Goal: Task Accomplishment & Management: Manage account settings

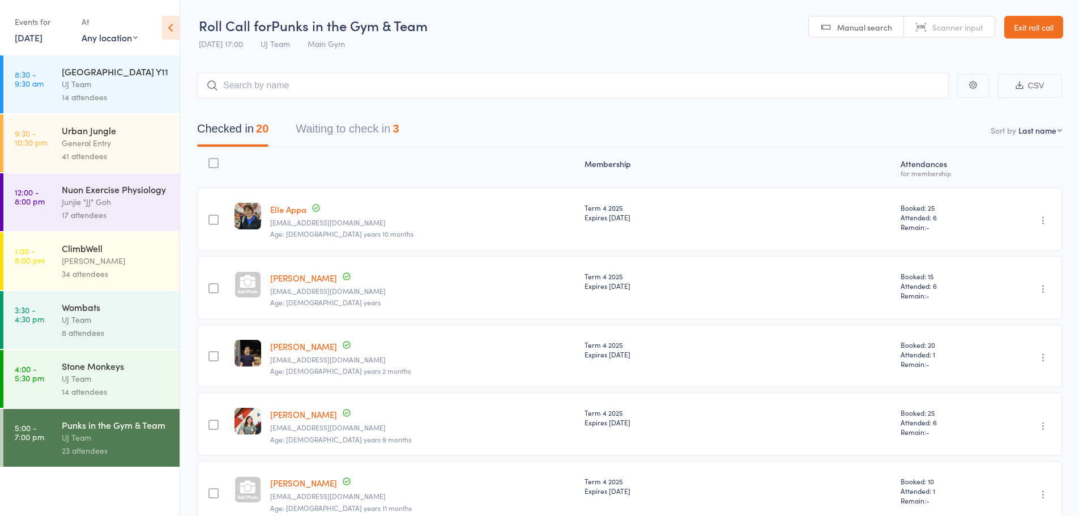
click at [36, 32] on link "14 Oct, 2025" at bounding box center [29, 37] width 28 height 12
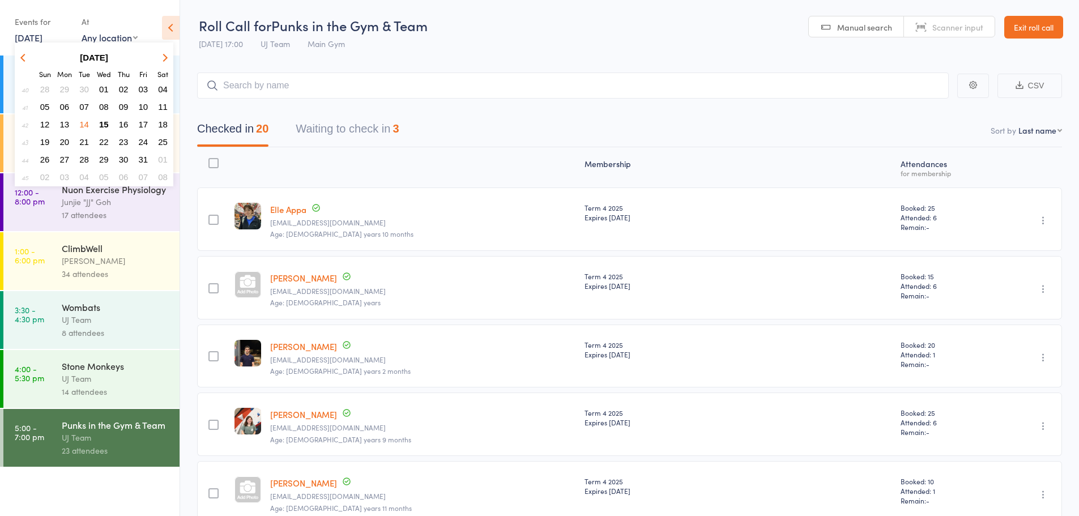
click at [105, 121] on span "15" at bounding box center [104, 125] width 10 height 10
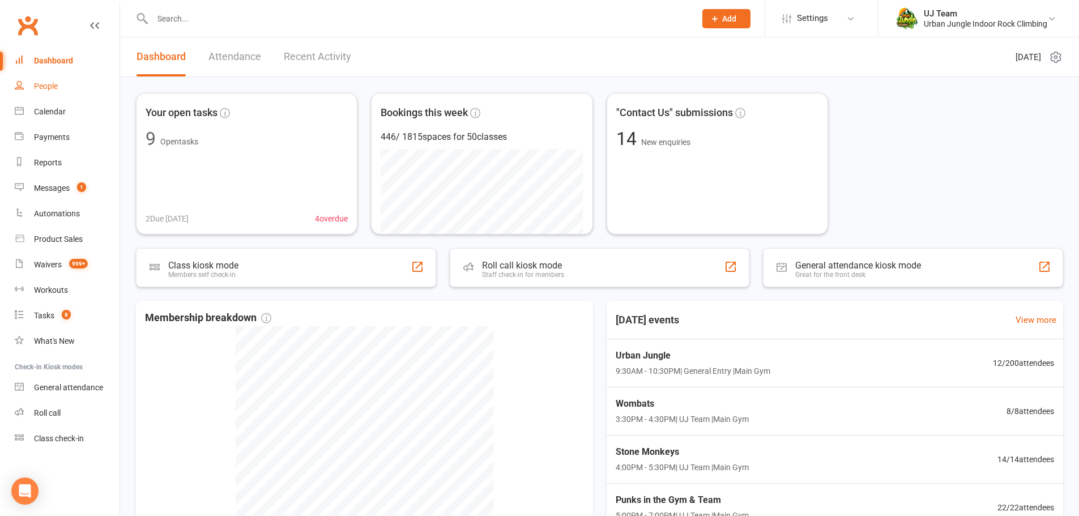
click at [62, 85] on link "People" at bounding box center [67, 86] width 105 height 25
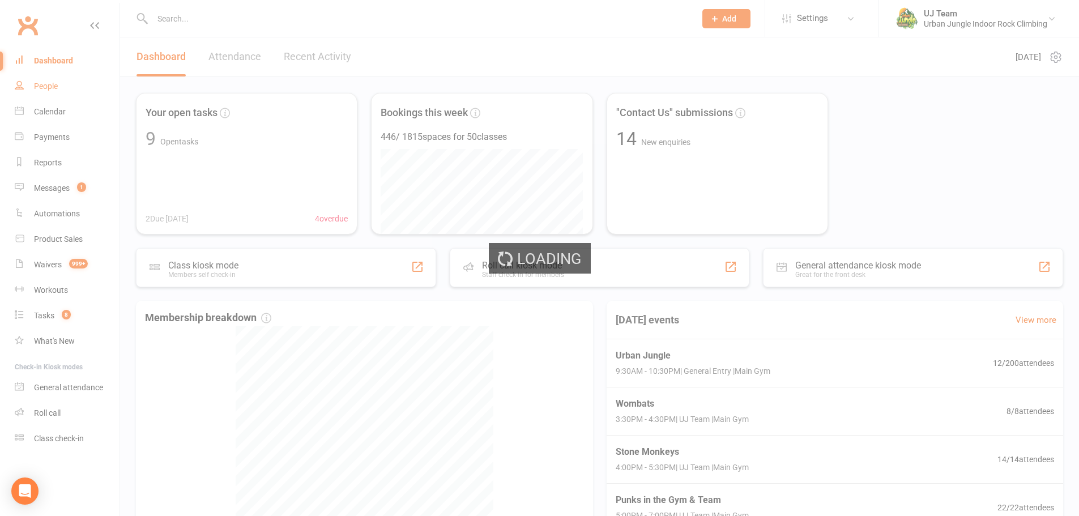
select select "100"
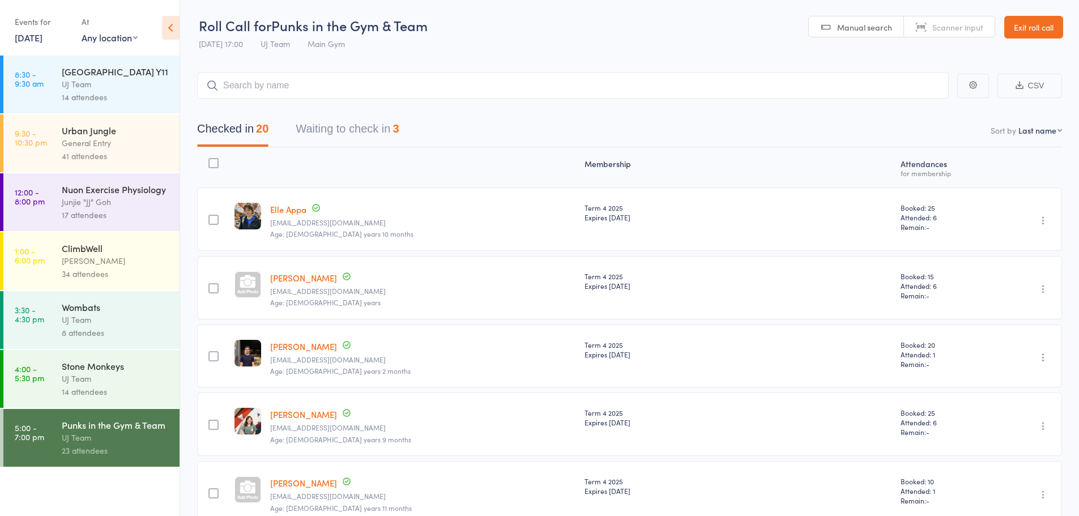
click at [40, 41] on link "14 Oct, 2025" at bounding box center [29, 37] width 28 height 12
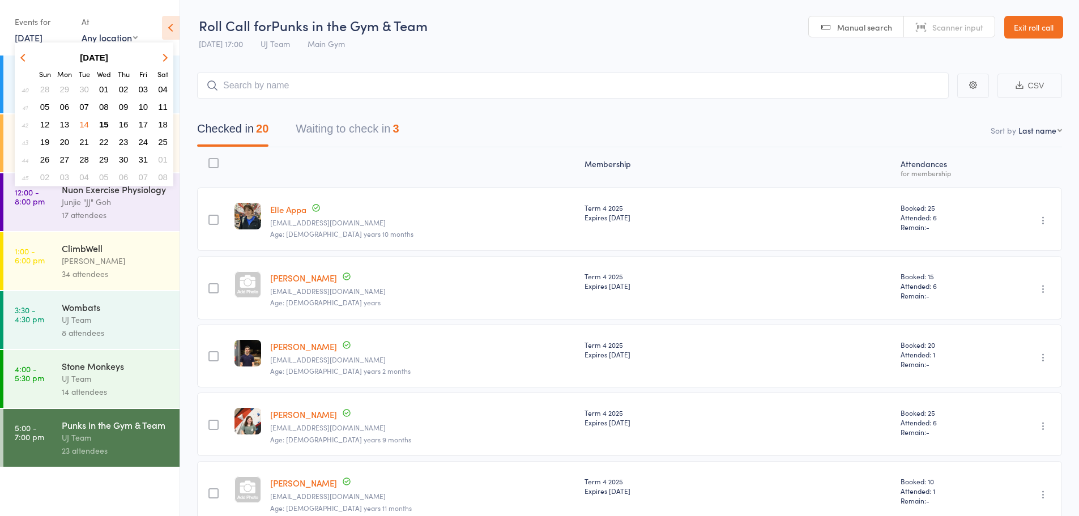
click at [105, 122] on span "15" at bounding box center [104, 125] width 10 height 10
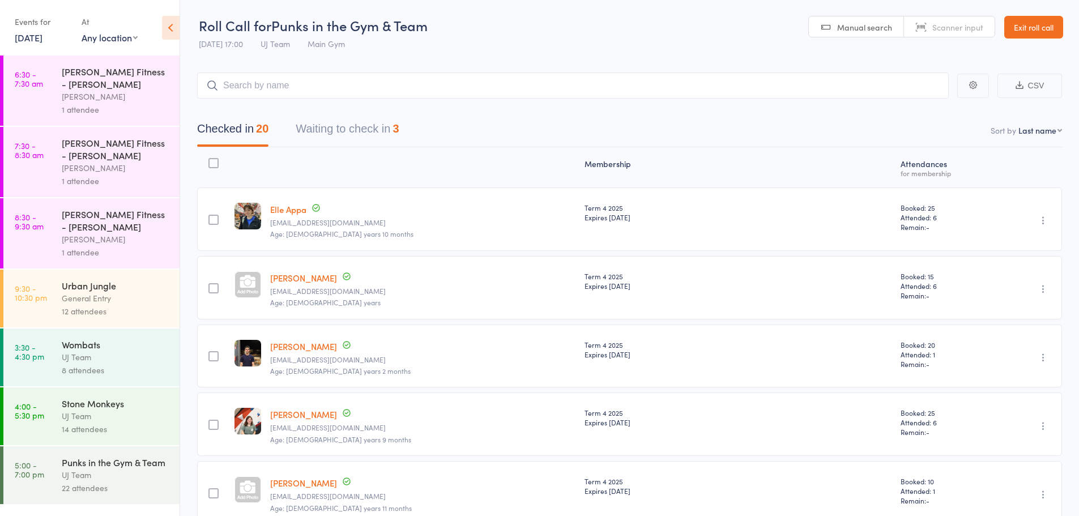
click at [84, 409] on div "Stone Monkeys" at bounding box center [116, 403] width 108 height 12
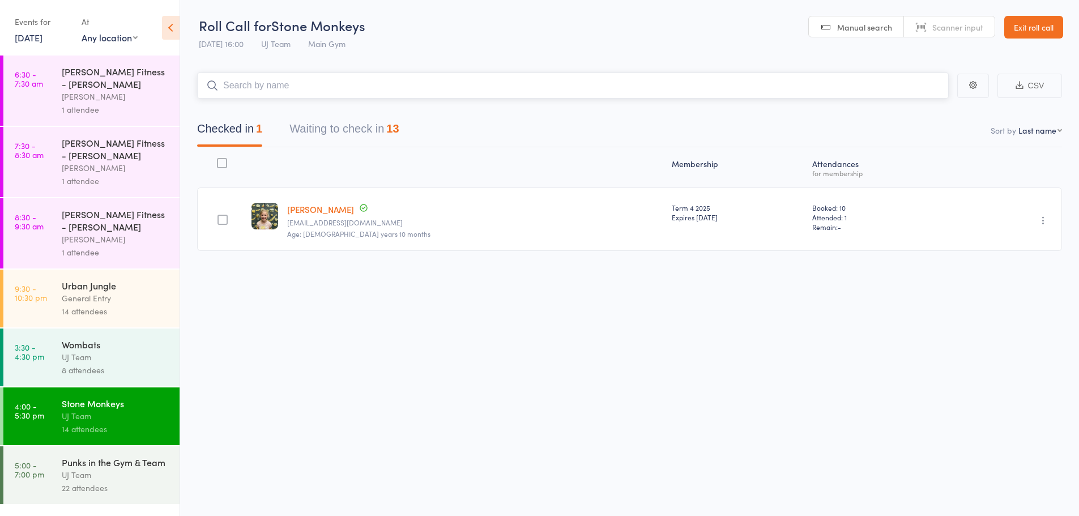
click at [327, 134] on button "Waiting to check in 13" at bounding box center [343, 132] width 109 height 30
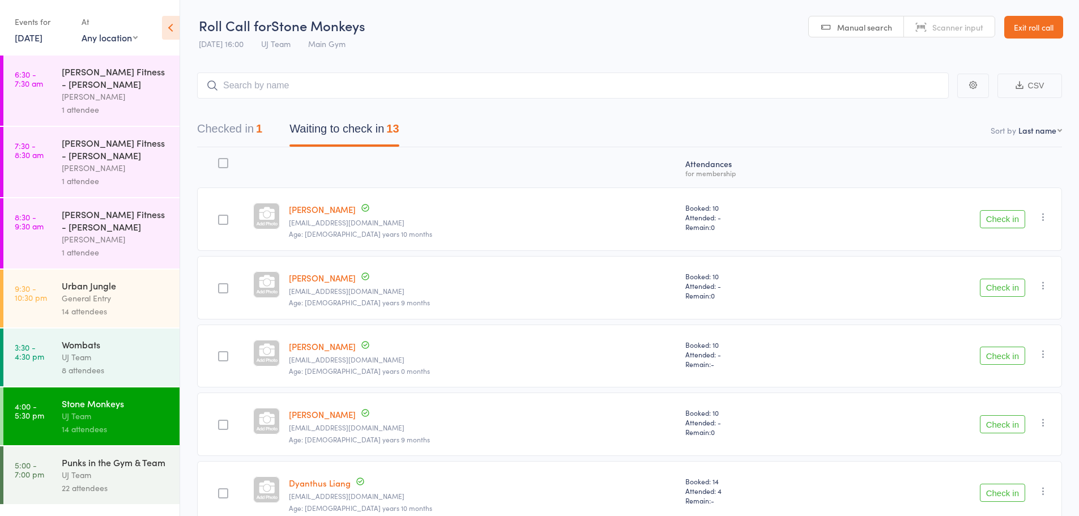
click at [66, 321] on div "Urban Jungle General Entry 14 attendees" at bounding box center [121, 299] width 118 height 58
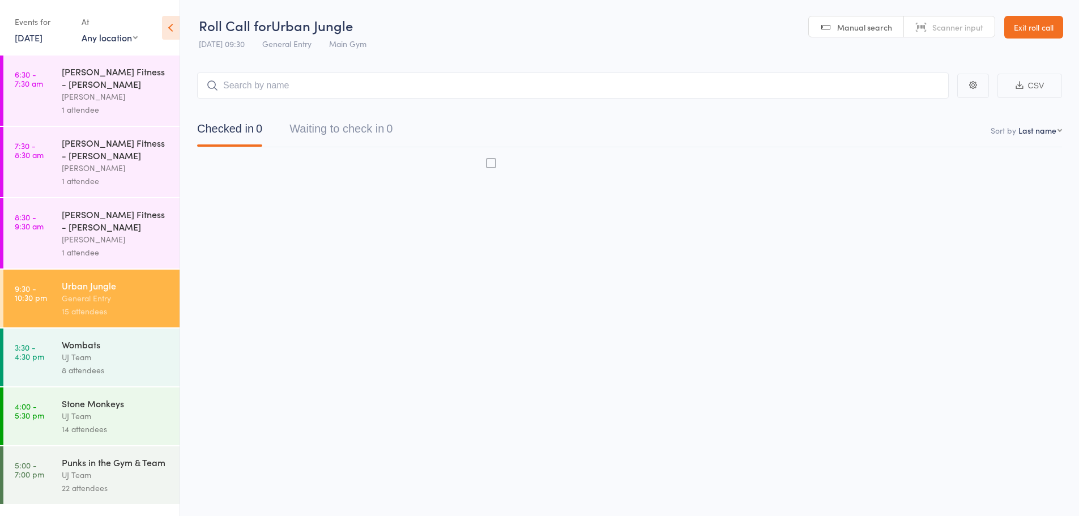
click at [76, 432] on div "14 attendees" at bounding box center [116, 429] width 108 height 13
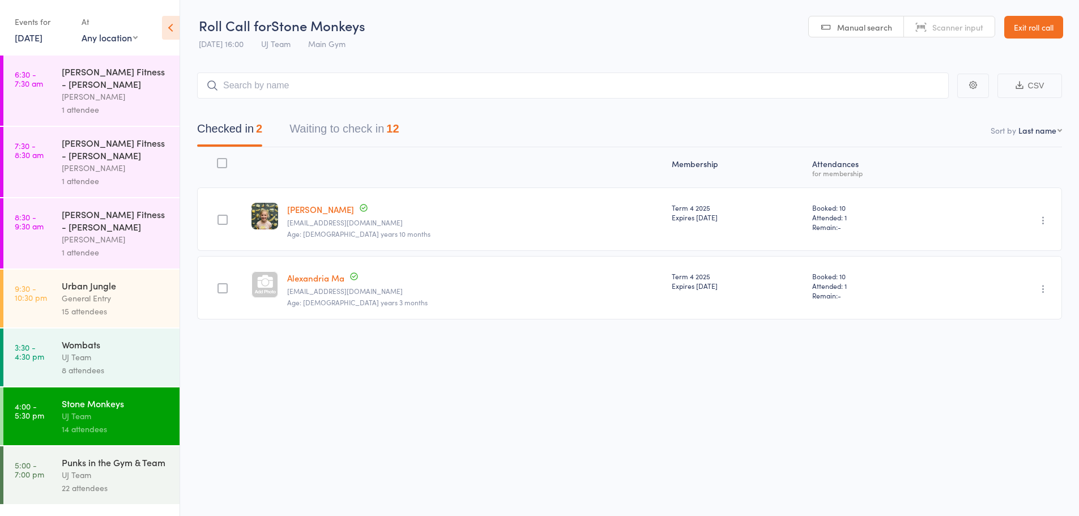
click at [242, 133] on button "Checked in 2" at bounding box center [229, 132] width 65 height 30
